Goal: Information Seeking & Learning: Learn about a topic

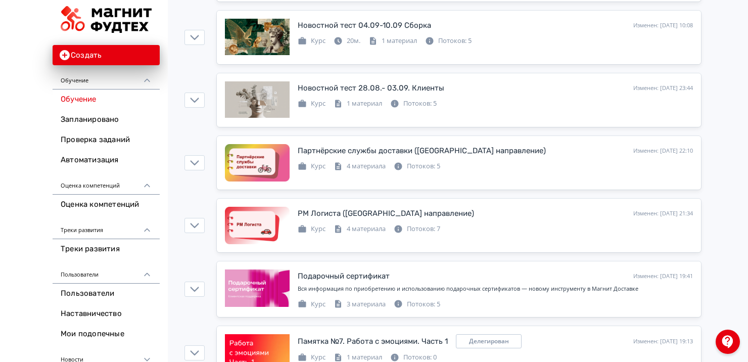
scroll to position [497, 0]
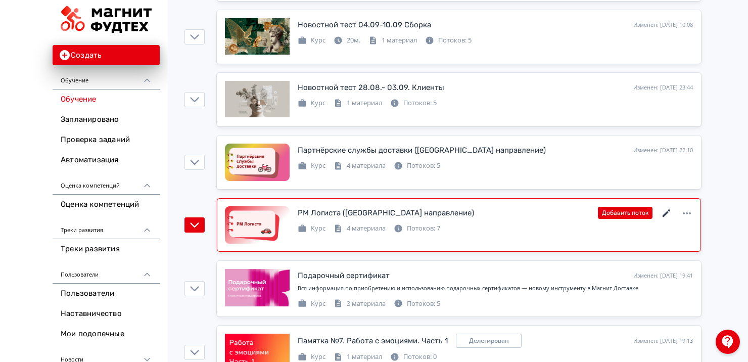
click at [665, 212] on icon at bounding box center [666, 213] width 8 height 8
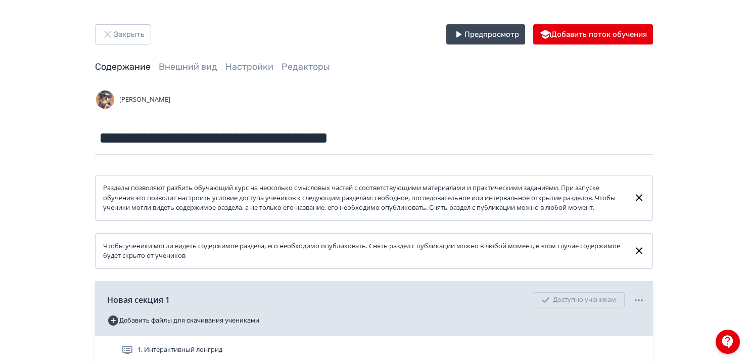
scroll to position [160, 0]
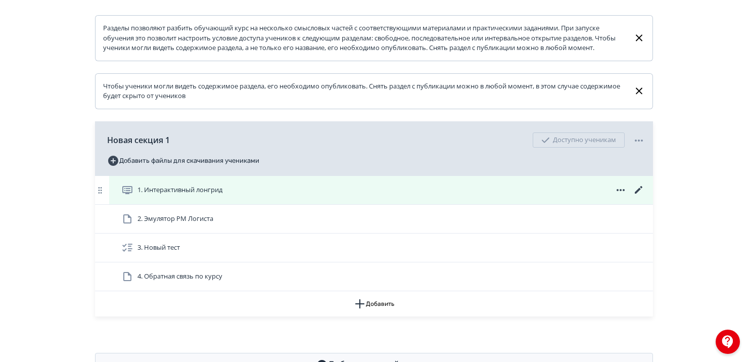
click at [270, 196] on div "1. Интерактивный лонгрид" at bounding box center [382, 190] width 523 height 12
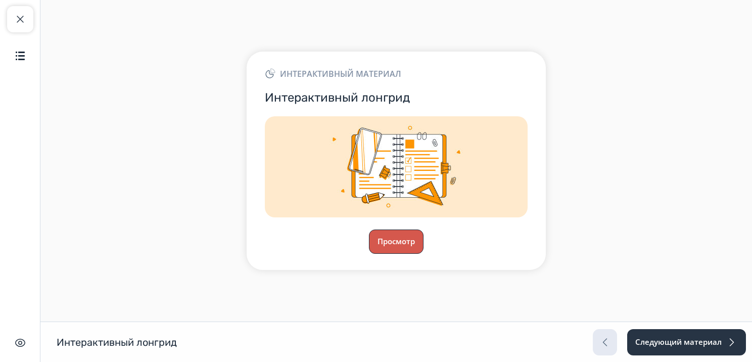
click at [404, 244] on button "Просмотр" at bounding box center [396, 241] width 55 height 24
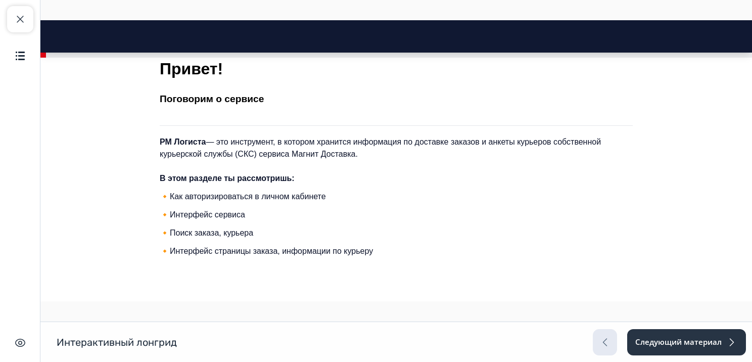
scroll to position [267, 0]
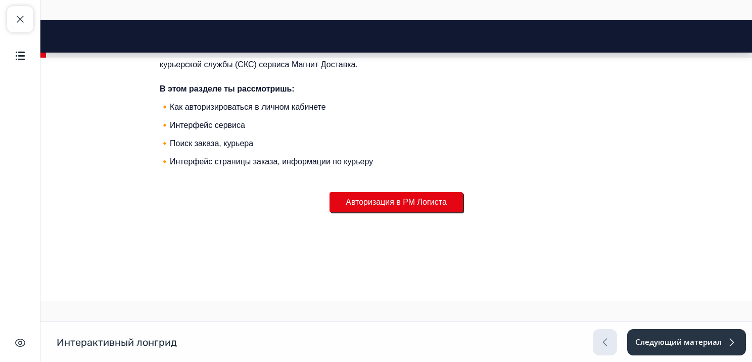
click at [391, 200] on button "Авторизация в РМ Логиста" at bounding box center [395, 202] width 133 height 20
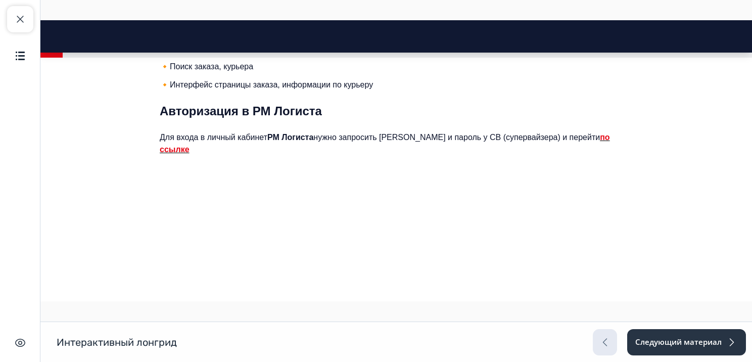
scroll to position [552, 0]
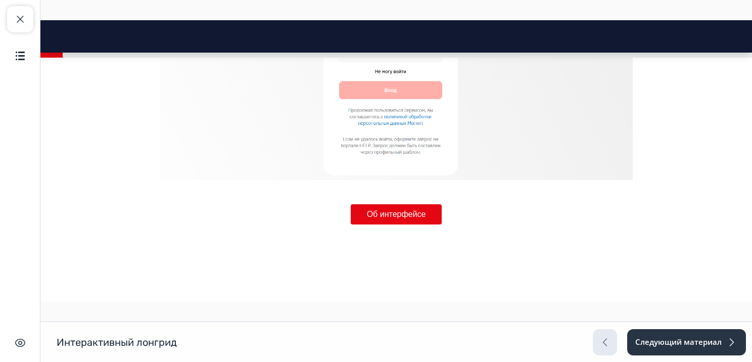
click at [391, 204] on button "Об интерфейсе" at bounding box center [396, 214] width 91 height 20
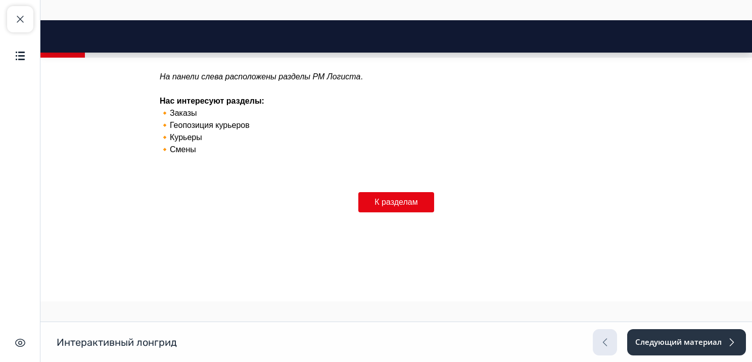
scroll to position [984, 0]
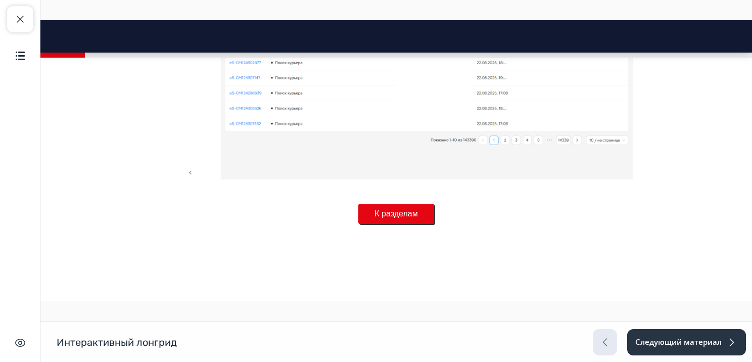
click at [410, 204] on button "К разделам" at bounding box center [395, 214] width 75 height 20
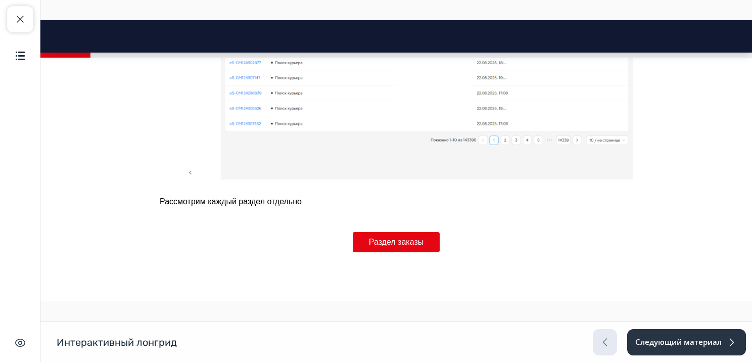
scroll to position [1012, 0]
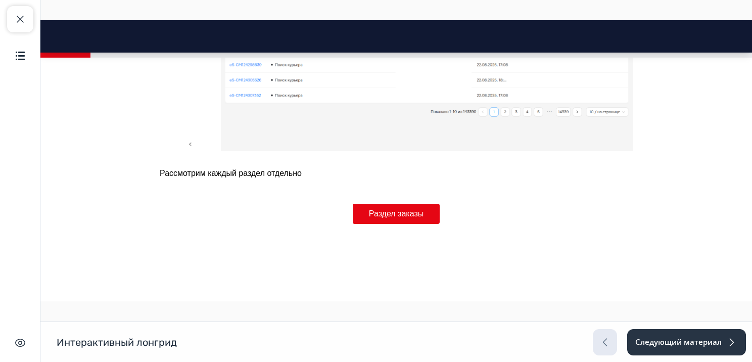
click at [410, 204] on button "Раздел заказы" at bounding box center [396, 214] width 87 height 20
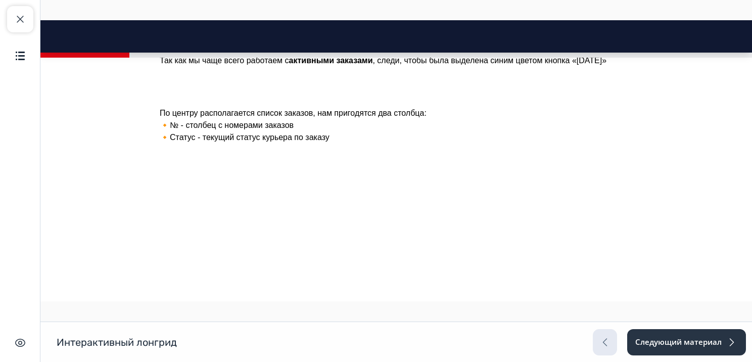
scroll to position [2041, 0]
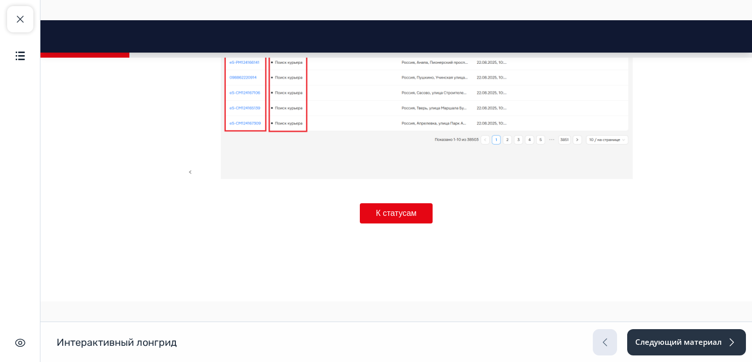
click at [410, 203] on button "К статусам" at bounding box center [396, 213] width 73 height 20
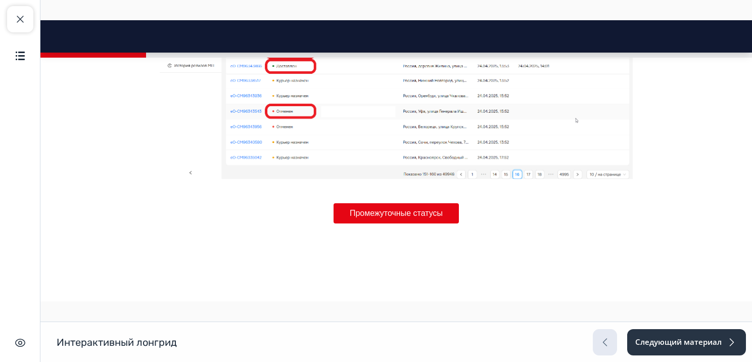
click at [410, 203] on button "Промежуточные статусы" at bounding box center [395, 213] width 125 height 20
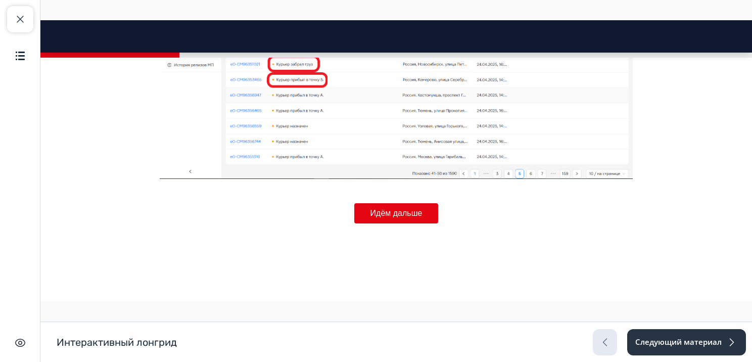
click at [410, 203] on button "Идём дальше" at bounding box center [396, 213] width 84 height 20
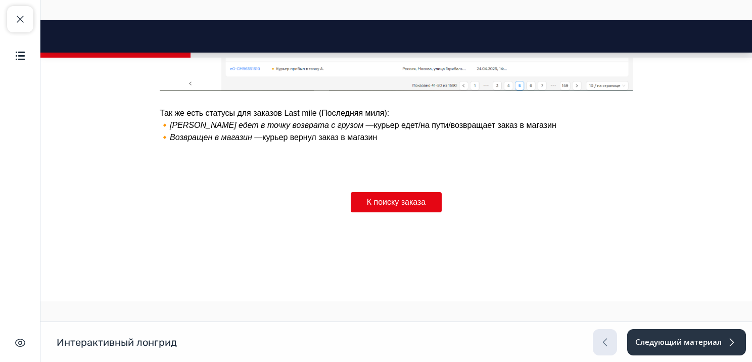
scroll to position [3812, 0]
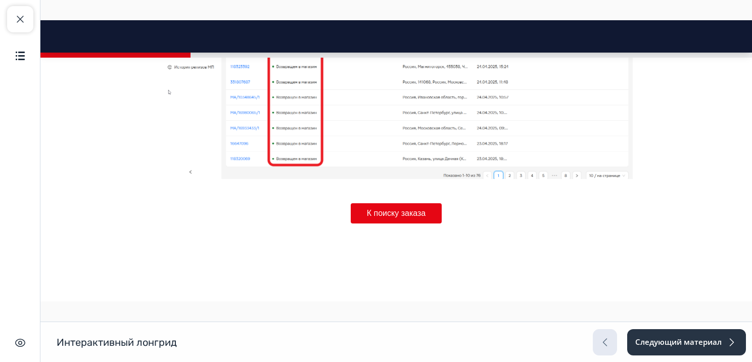
click at [410, 203] on button "К поиску заказа" at bounding box center [396, 213] width 91 height 20
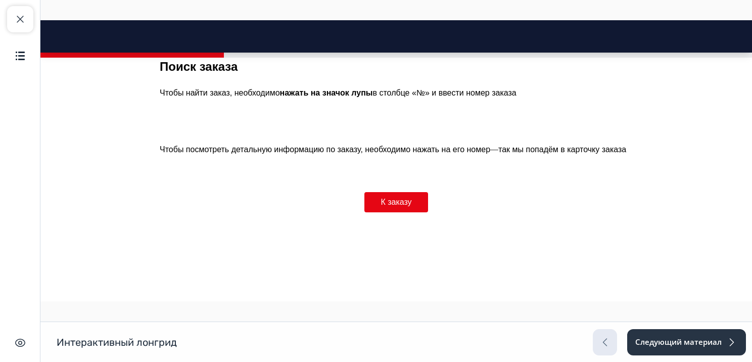
scroll to position [4592, 0]
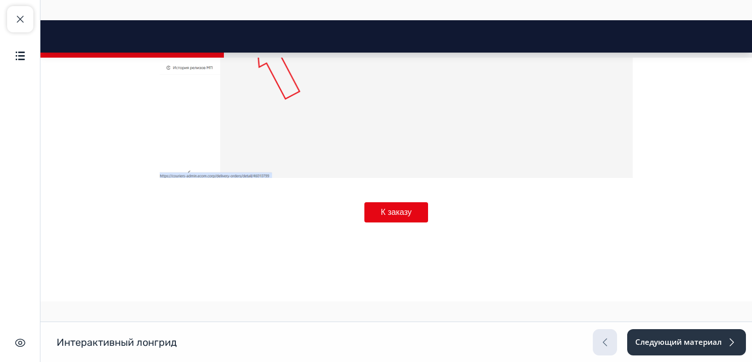
click at [410, 202] on button "К заказу" at bounding box center [395, 212] width 63 height 20
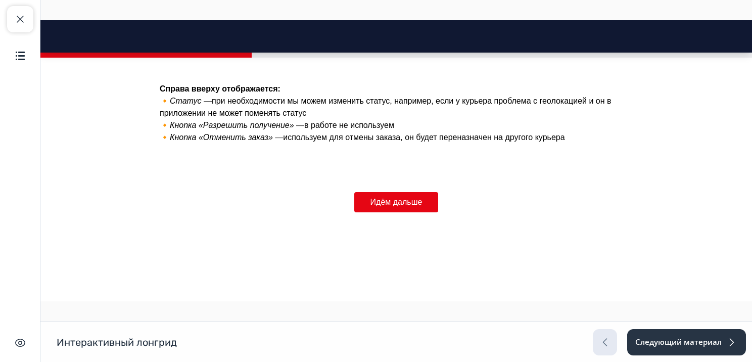
scroll to position [5230, 0]
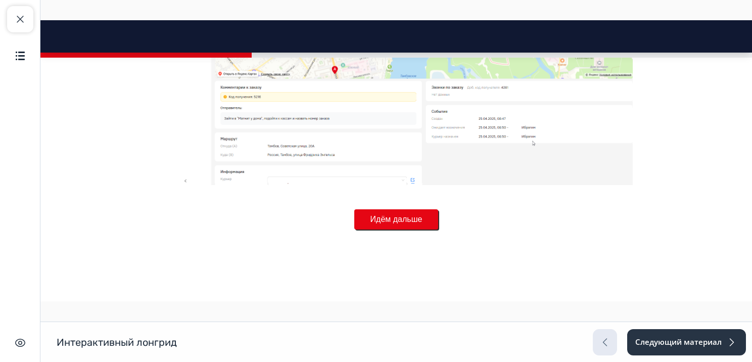
click at [390, 209] on button "Идём дальше" at bounding box center [396, 219] width 84 height 20
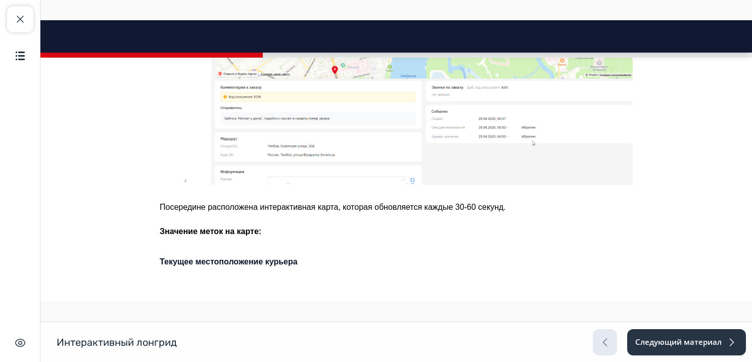
scroll to position [5280, 0]
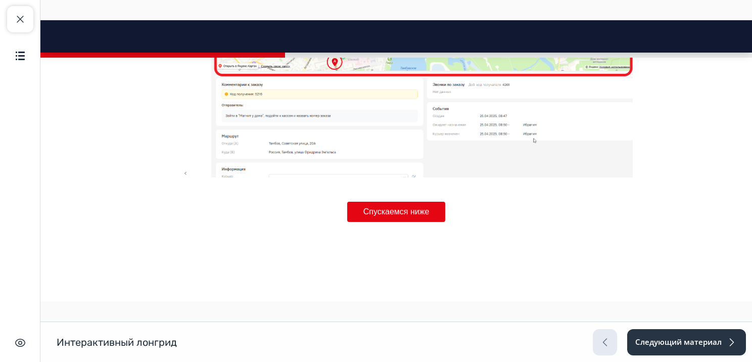
click at [390, 204] on button "Спускаемся ниже" at bounding box center [396, 212] width 99 height 20
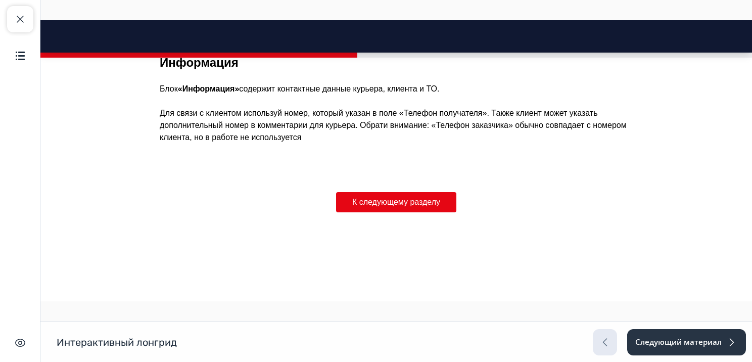
scroll to position [7380, 0]
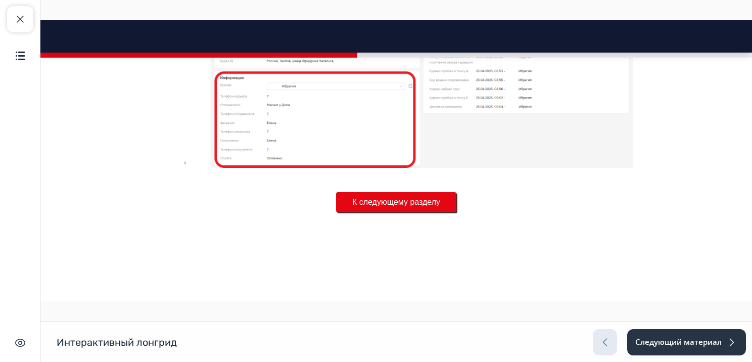
click at [407, 204] on button "К следующему разделу" at bounding box center [396, 202] width 120 height 20
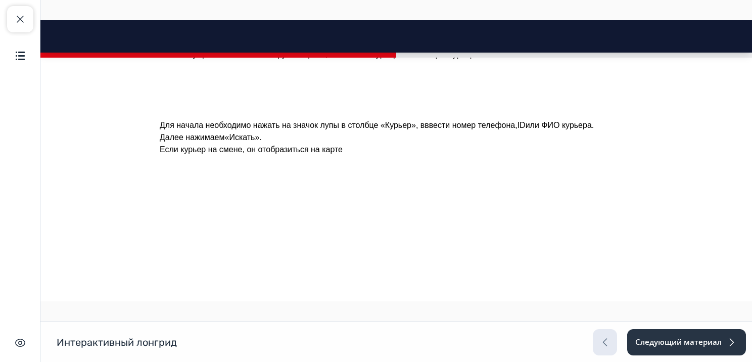
scroll to position [8069, 0]
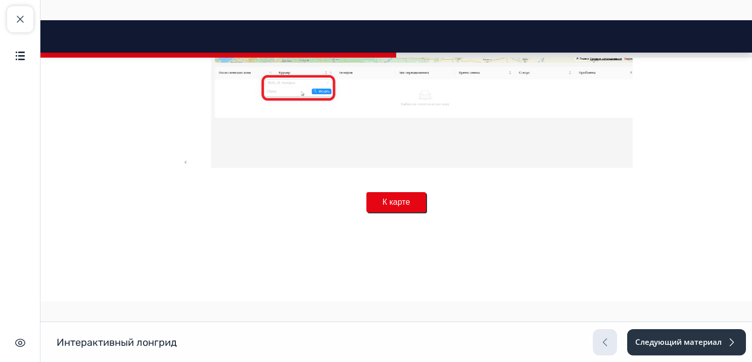
click at [392, 205] on button "К карте" at bounding box center [396, 202] width 60 height 20
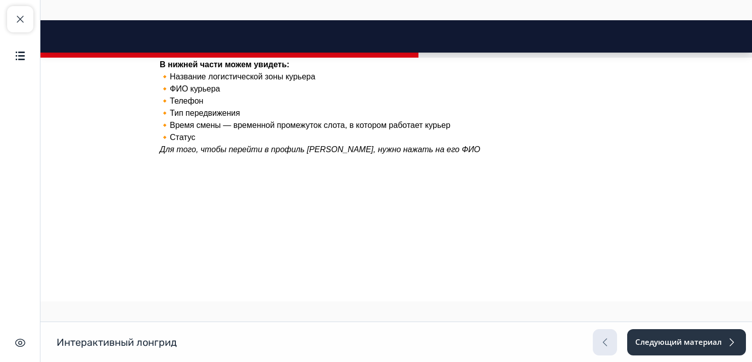
scroll to position [8851, 0]
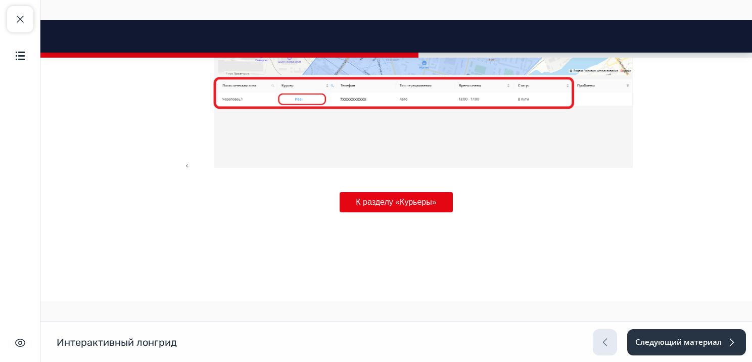
click at [392, 205] on button "К разделу «Курьеры»" at bounding box center [395, 202] width 113 height 20
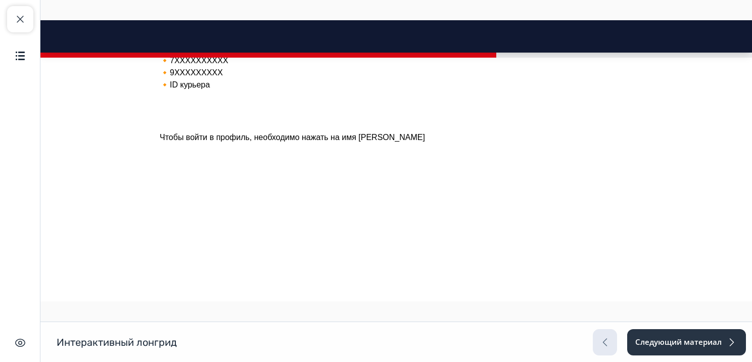
scroll to position [10932, 0]
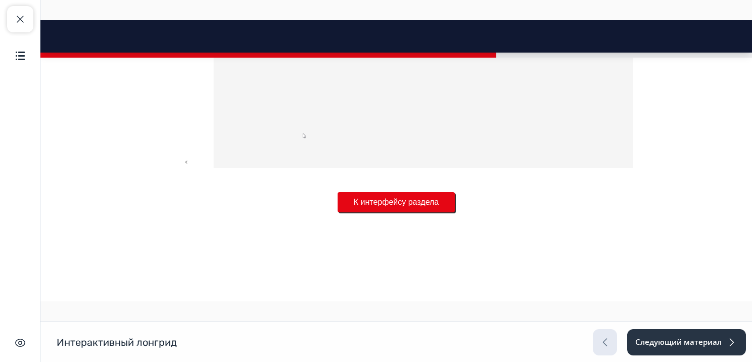
click at [425, 201] on button "К интерфейсу раздела" at bounding box center [395, 202] width 117 height 20
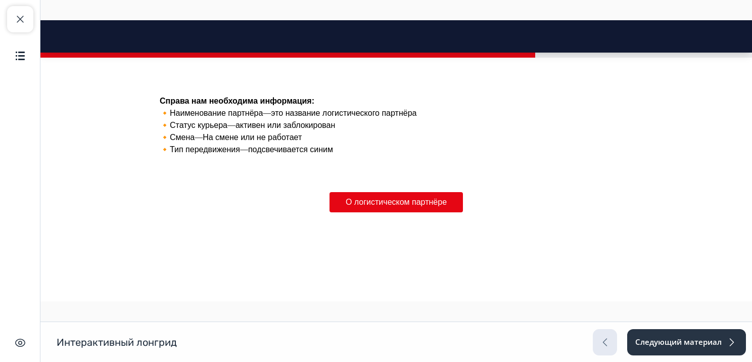
scroll to position [11975, 0]
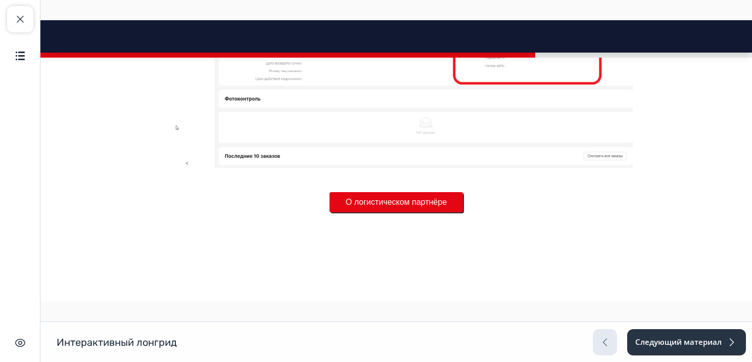
click at [396, 200] on button "О логистическом партнёре" at bounding box center [395, 202] width 133 height 20
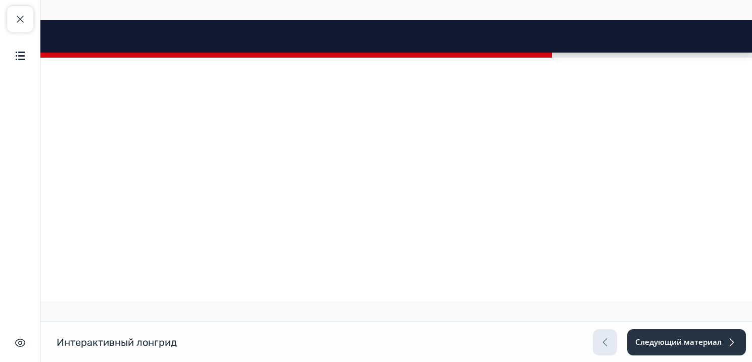
scroll to position [12352, 0]
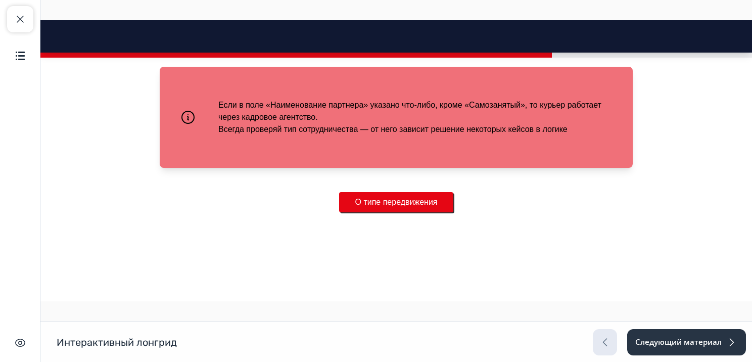
click at [395, 203] on button "О типе передвижения" at bounding box center [396, 202] width 115 height 20
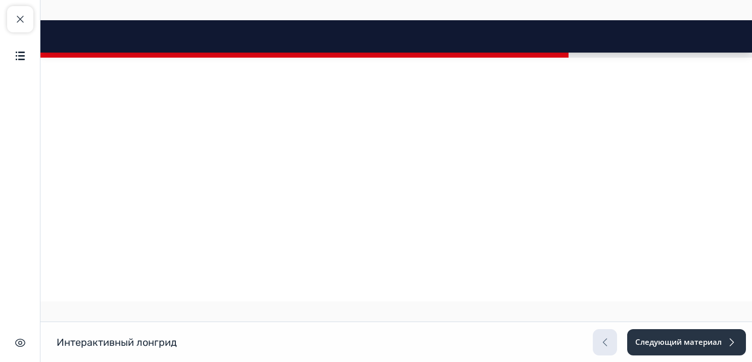
scroll to position [12520, 0]
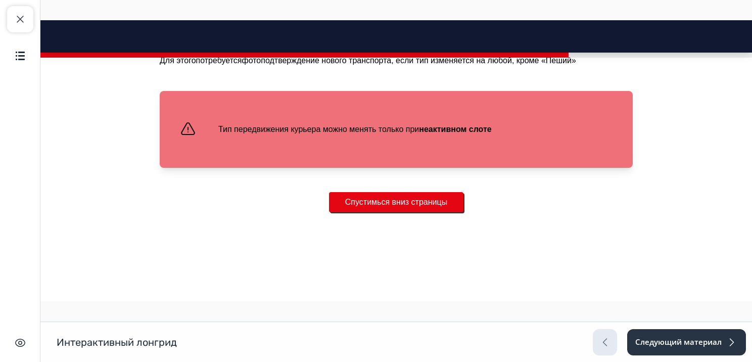
click at [376, 209] on button "Спустимься вниз страницы" at bounding box center [396, 202] width 134 height 20
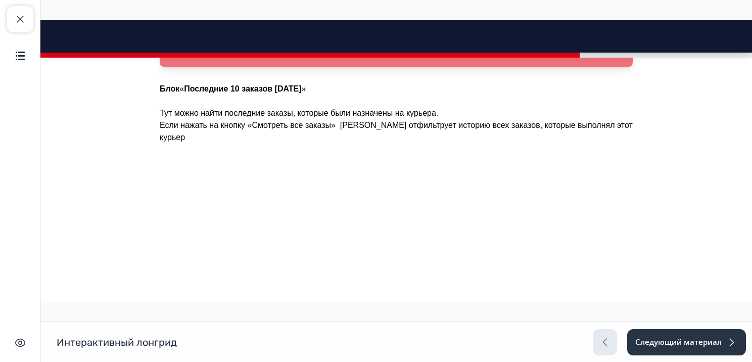
scroll to position [12887, 0]
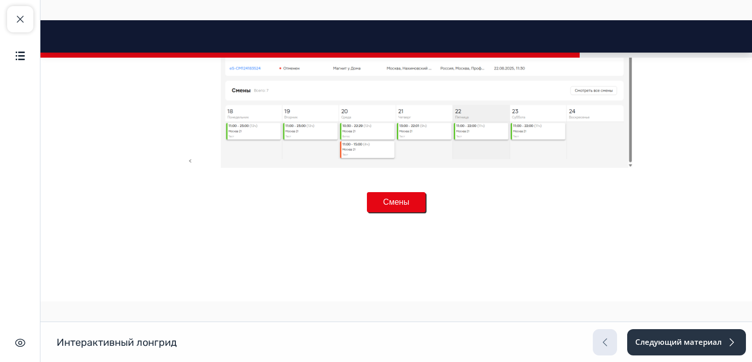
click at [405, 198] on button "Смены" at bounding box center [396, 202] width 59 height 20
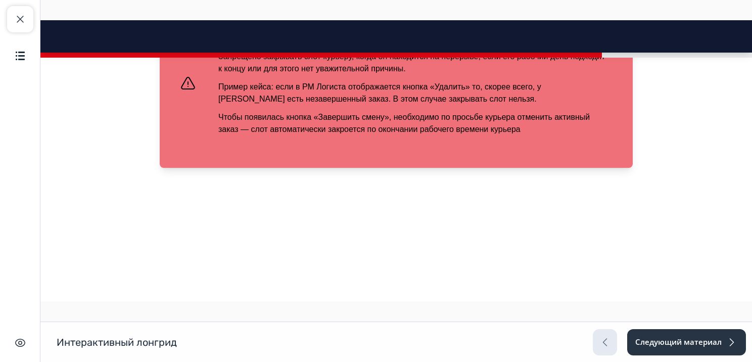
scroll to position [13518, 0]
click at [412, 202] on button "О проблемах" at bounding box center [396, 202] width 82 height 20
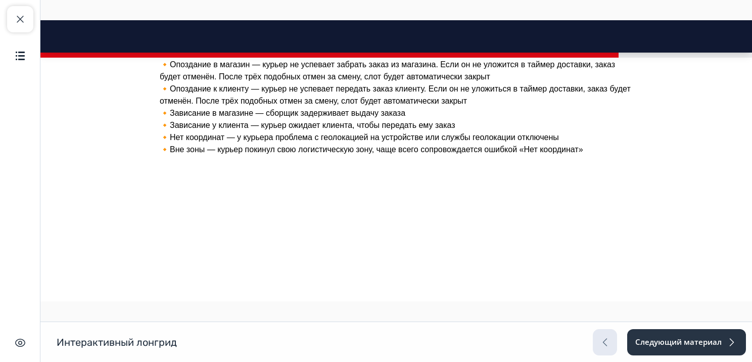
scroll to position [13877, 0]
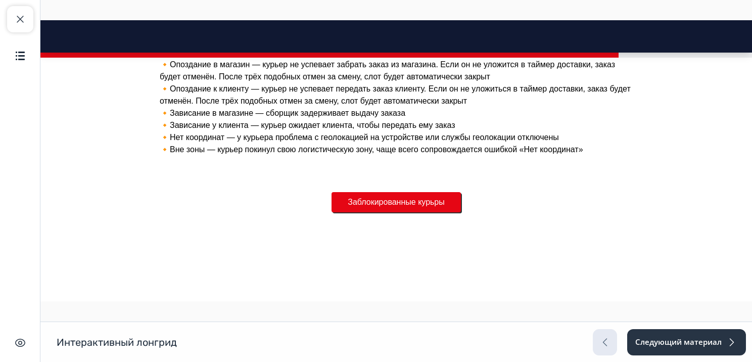
click at [361, 212] on button "Заблокированные курьры" at bounding box center [395, 202] width 129 height 20
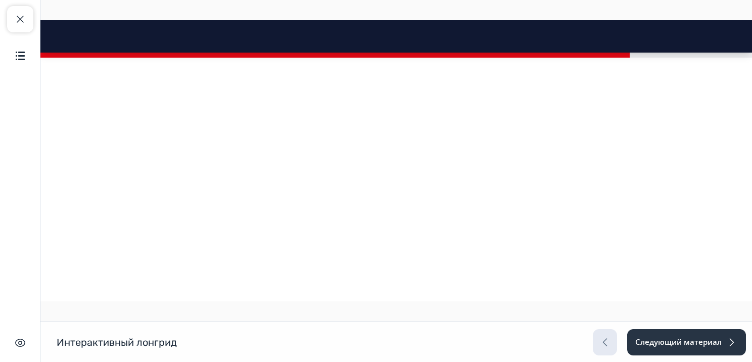
scroll to position [13802, 0]
drag, startPoint x: 170, startPoint y: 192, endPoint x: 219, endPoint y: 262, distance: 85.6
drag, startPoint x: 156, startPoint y: 181, endPoint x: 248, endPoint y: 284, distance: 137.7
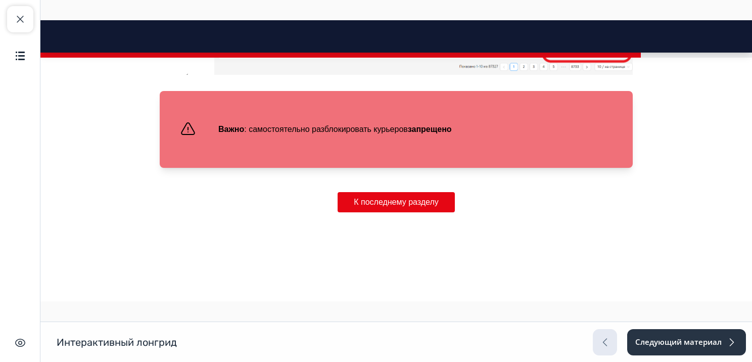
scroll to position [14427, 0]
click at [396, 208] on button "К последнему разделу" at bounding box center [395, 202] width 117 height 20
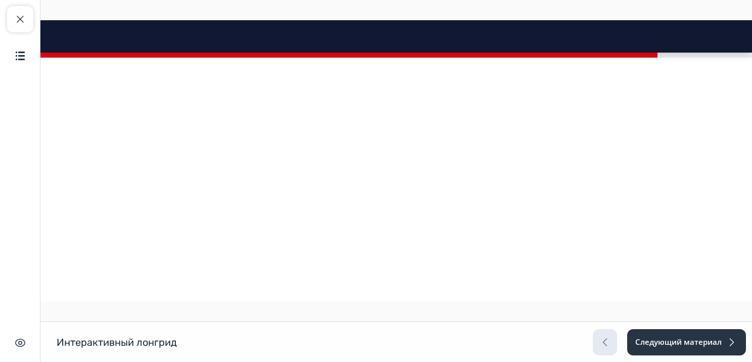
scroll to position [14610, 0]
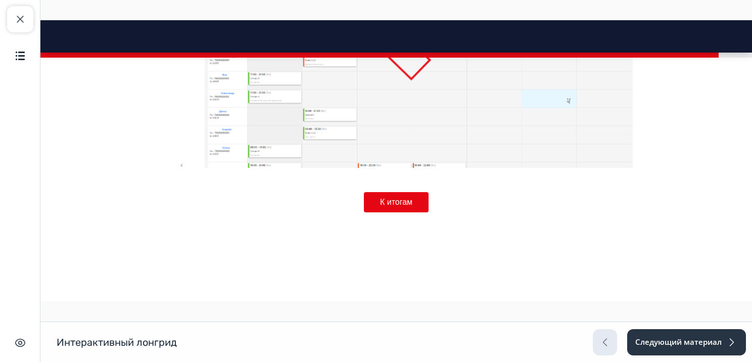
click at [391, 204] on button "К итогам" at bounding box center [396, 202] width 65 height 20
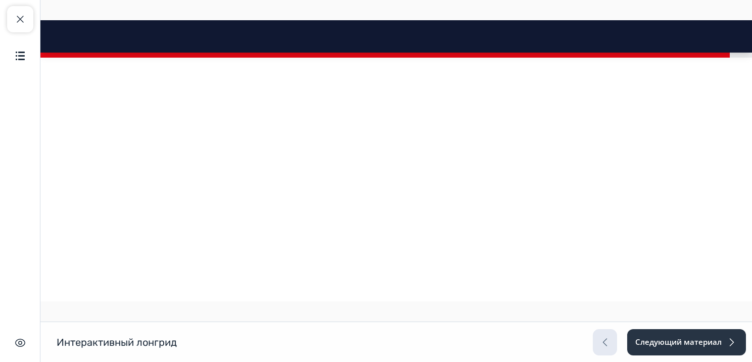
scroll to position [16490, 0]
